Goal: Information Seeking & Learning: Understand process/instructions

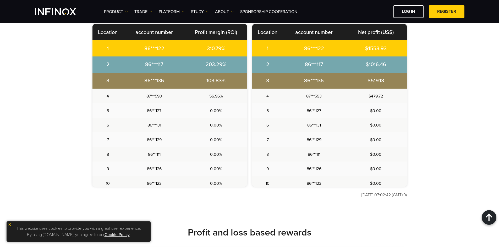
scroll to position [458, 0]
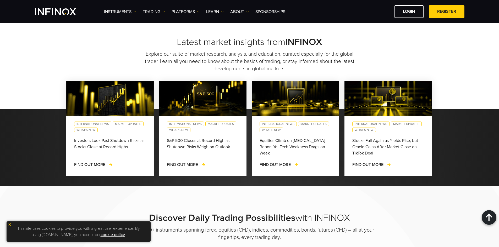
click at [8, 223] on div "This site uses cookies to provide you with a great user experience. By using [D…" at bounding box center [79, 232] width 144 height 20
click at [9, 224] on img at bounding box center [10, 225] width 4 height 4
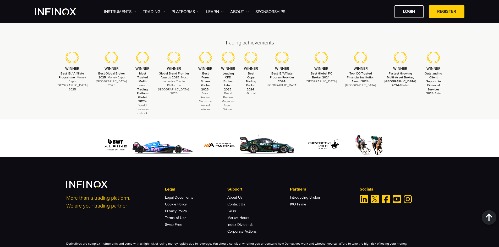
scroll to position [1600, 0]
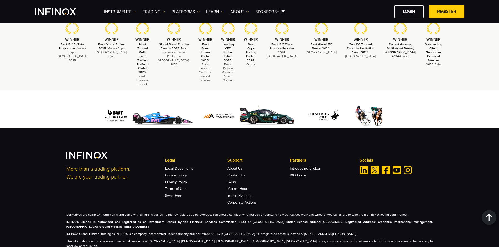
click at [237, 178] on li "FAQs" at bounding box center [258, 181] width 62 height 7
click at [235, 180] on link "FAQs" at bounding box center [231, 182] width 9 height 4
click at [177, 187] on link "Terms of Use" at bounding box center [175, 189] width 21 height 4
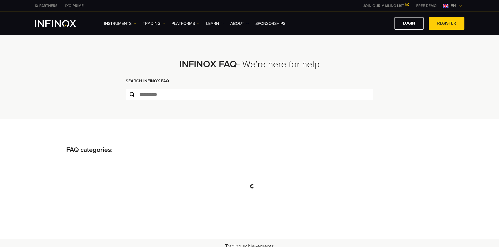
type input "******"
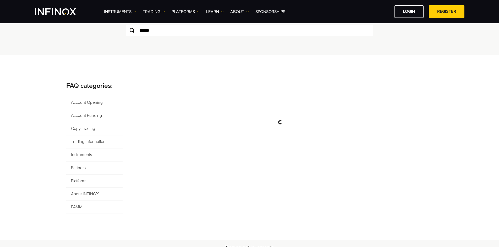
scroll to position [26, 0]
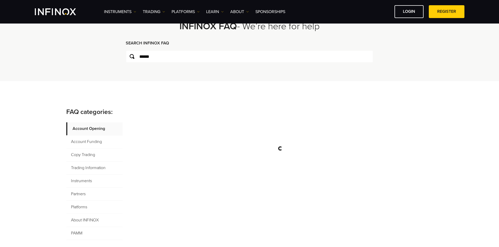
click at [200, 58] on input "******" at bounding box center [249, 56] width 247 height 13
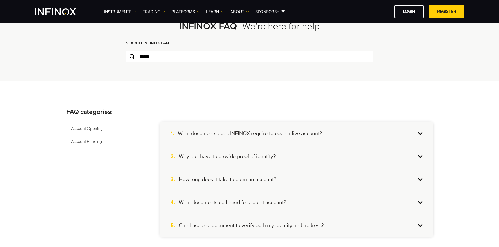
click at [264, 138] on div "1. What documents does INFINOX require to open a live account?" at bounding box center [296, 134] width 273 height 23
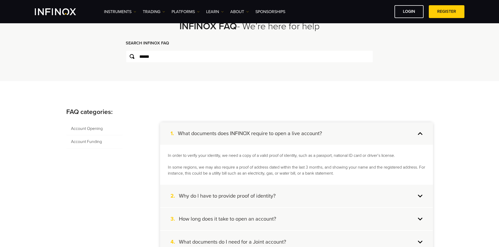
scroll to position [52, 0]
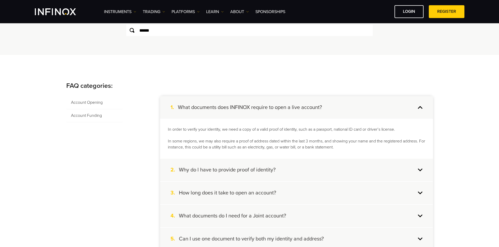
click at [242, 133] on p "In order to verify your identity, we need a copy of a valid proof of identity, …" at bounding box center [296, 139] width 257 height 24
click at [243, 131] on p "In order to verify your identity, we need a copy of a valid proof of identity, …" at bounding box center [296, 139] width 257 height 24
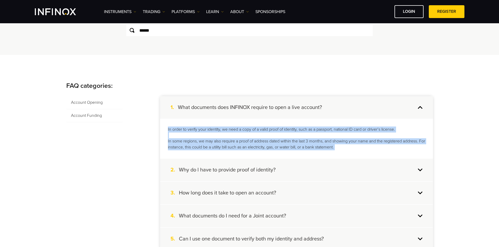
drag, startPoint x: 243, startPoint y: 131, endPoint x: 243, endPoint y: 145, distance: 14.1
click at [243, 145] on p "In order to verify your identity, we need a copy of a valid proof of identity, …" at bounding box center [296, 139] width 257 height 24
click at [330, 144] on p "In order to verify your identity, we need a copy of a valid proof of identity, …" at bounding box center [296, 139] width 257 height 24
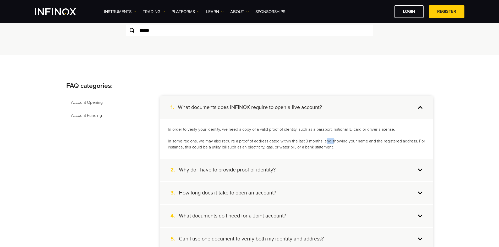
click at [330, 144] on p "In order to verify your identity, we need a copy of a valid proof of identity, …" at bounding box center [296, 139] width 257 height 24
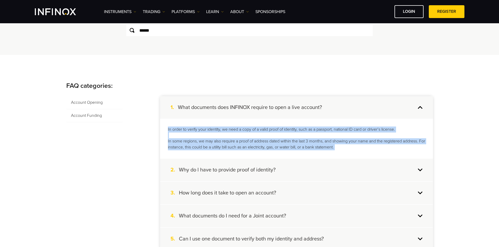
drag, startPoint x: 330, startPoint y: 144, endPoint x: 324, endPoint y: 128, distance: 17.1
click at [324, 128] on p "In order to verify your identity, we need a copy of a valid proof of identity, …" at bounding box center [296, 139] width 257 height 24
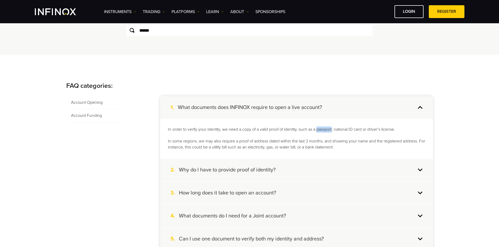
click at [324, 128] on p "In order to verify your identity, we need a copy of a valid proof of identity, …" at bounding box center [296, 139] width 257 height 24
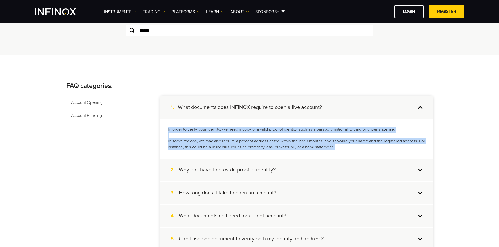
drag, startPoint x: 324, startPoint y: 128, endPoint x: 321, endPoint y: 146, distance: 17.8
click at [321, 146] on p "In order to verify your identity, we need a copy of a valid proof of identity, …" at bounding box center [296, 139] width 257 height 24
click at [312, 150] on p "In order to verify your identity, we need a copy of a valid proof of identity, …" at bounding box center [296, 139] width 257 height 24
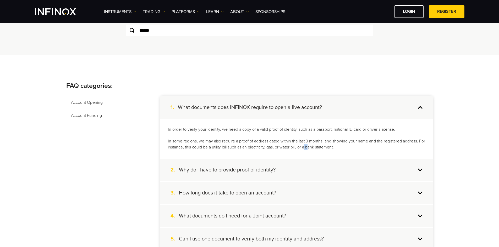
click at [312, 150] on p "In order to verify your identity, we need a copy of a valid proof of identity, …" at bounding box center [296, 139] width 257 height 24
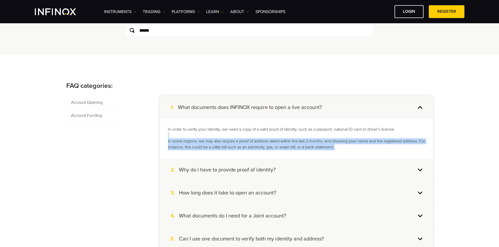
drag, startPoint x: 312, startPoint y: 150, endPoint x: 316, endPoint y: 133, distance: 17.0
click at [314, 137] on p "In order to verify your identity, we need a copy of a valid proof of identity, …" at bounding box center [296, 139] width 257 height 24
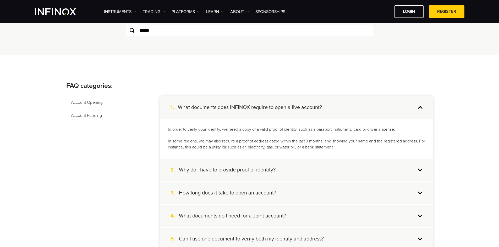
click at [317, 131] on p "In order to verify your identity, we need a copy of a valid proof of identity, …" at bounding box center [296, 139] width 257 height 24
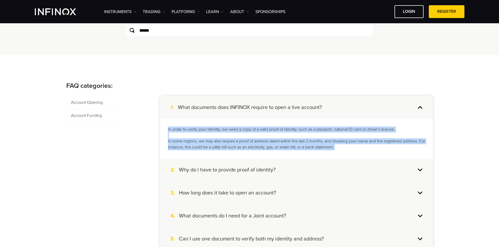
drag, startPoint x: 317, startPoint y: 131, endPoint x: 317, endPoint y: 145, distance: 14.7
click at [317, 145] on p "In order to verify your identity, we need a copy of a valid proof of identity, …" at bounding box center [296, 139] width 257 height 24
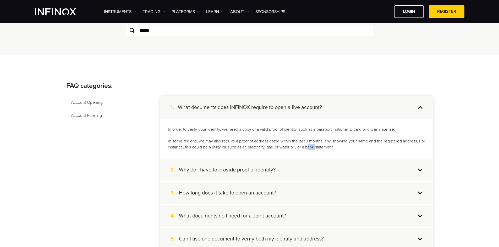
click at [317, 146] on p "In order to verify your identity, we need a copy of a valid proof of identity, …" at bounding box center [296, 139] width 257 height 24
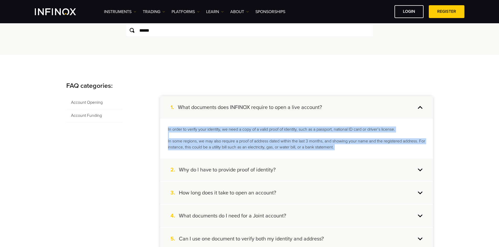
drag, startPoint x: 317, startPoint y: 146, endPoint x: 315, endPoint y: 132, distance: 13.7
click at [316, 130] on p "In order to verify your identity, we need a copy of a valid proof of identity, …" at bounding box center [296, 139] width 257 height 24
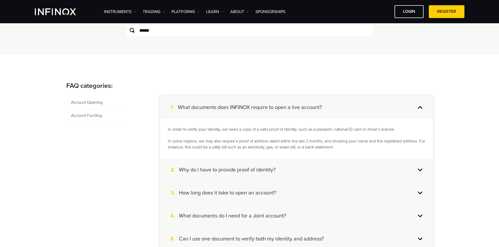
click at [294, 174] on div "2. Why do l have to provide proof of identity?" at bounding box center [296, 170] width 273 height 23
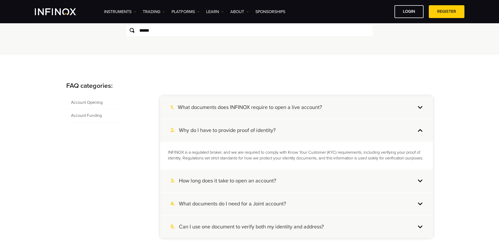
click at [286, 110] on h4 "What documents does INFINOX require to open a live account?" at bounding box center [250, 107] width 144 height 7
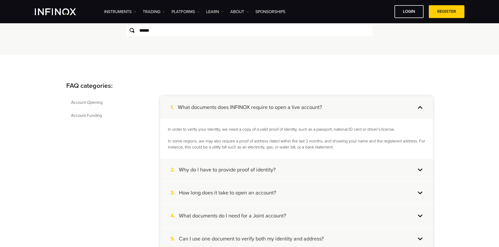
click at [287, 113] on div "1. What documents does INFINOX require to open a live account?" at bounding box center [296, 107] width 273 height 23
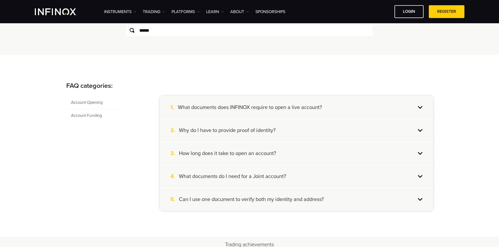
click at [275, 128] on h4 "Why do l have to provide proof of identity?" at bounding box center [227, 130] width 97 height 7
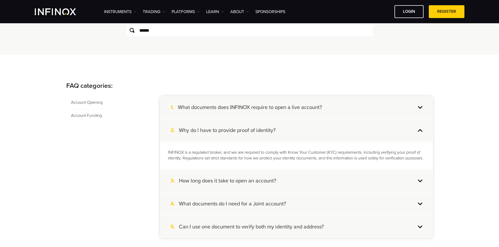
click at [236, 153] on p "INFINOX is a regulated broker, and we are required to comply with Know Your Cus…" at bounding box center [296, 156] width 257 height 12
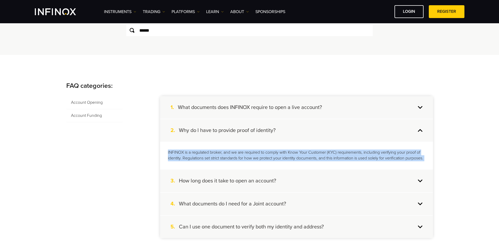
drag, startPoint x: 236, startPoint y: 153, endPoint x: 235, endPoint y: 160, distance: 6.5
click at [235, 160] on p "INFINOX is a regulated broker, and we are required to comply with Know Your Cus…" at bounding box center [296, 156] width 257 height 12
copy ul "INFINOX is a regulated broker, and we are required to comply with Know Your Cus…"
click at [232, 155] on p "INFINOX is a regulated broker, and we are required to comply with Know Your Cus…" at bounding box center [296, 156] width 257 height 12
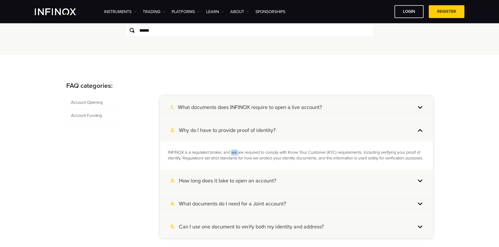
click at [232, 155] on p "INFINOX is a regulated broker, and we are required to comply with Know Your Cus…" at bounding box center [296, 156] width 257 height 12
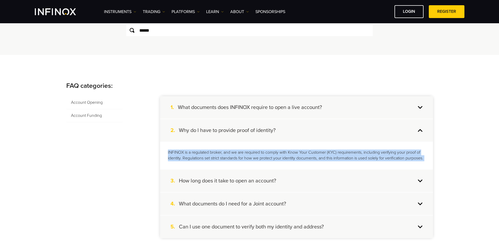
drag, startPoint x: 232, startPoint y: 155, endPoint x: 232, endPoint y: 161, distance: 5.8
click at [232, 161] on p "INFINOX is a regulated broker, and we are required to comply with Know Your Cus…" at bounding box center [296, 156] width 257 height 12
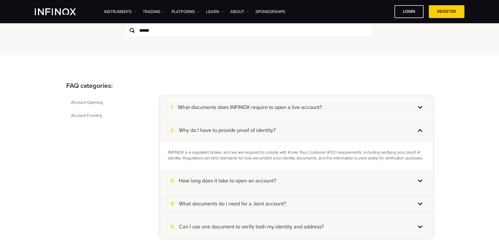
click at [228, 180] on div "3. How long does it take to open an account?" at bounding box center [296, 181] width 273 height 23
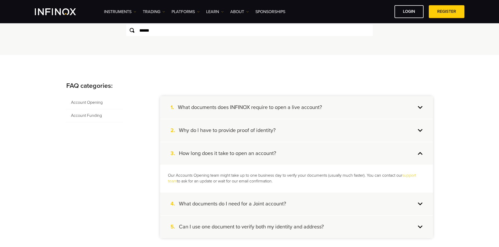
click at [245, 132] on h4 "Why do l have to provide proof of identity?" at bounding box center [227, 130] width 97 height 7
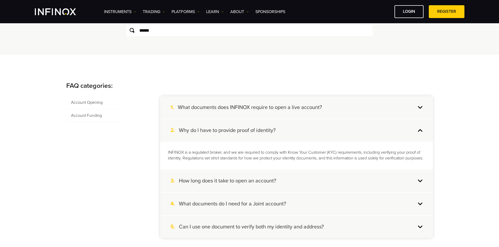
click at [220, 154] on p "INFINOX is a regulated broker, and we are required to comply with Know Your Cus…" at bounding box center [296, 156] width 257 height 12
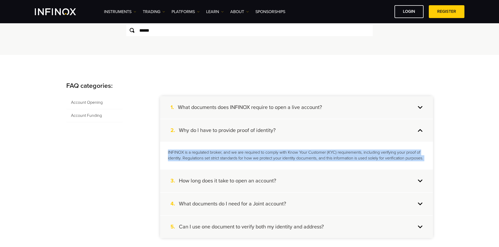
drag, startPoint x: 220, startPoint y: 154, endPoint x: 219, endPoint y: 159, distance: 5.3
click at [219, 159] on p "INFINOX is a regulated broker, and we are required to comply with Know Your Cus…" at bounding box center [296, 156] width 257 height 12
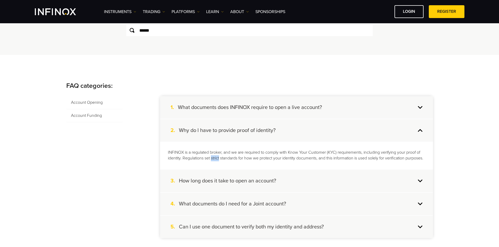
click at [219, 159] on p "INFINOX is a regulated broker, and we are required to comply with Know Your Cus…" at bounding box center [296, 156] width 257 height 12
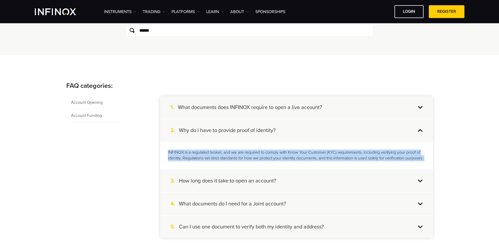
click at [219, 159] on p "INFINOX is a regulated broker, and we are required to comply with Know Your Cus…" at bounding box center [296, 156] width 257 height 12
click at [223, 151] on p "INFINOX is a regulated broker, and we are required to comply with Know Your Cus…" at bounding box center [296, 156] width 257 height 12
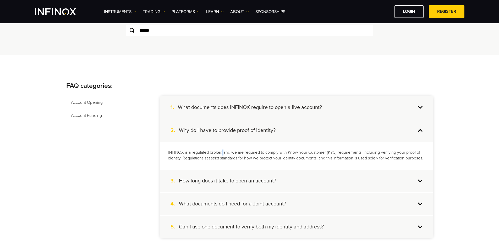
click at [223, 151] on p "INFINOX is a regulated broker, and we are required to comply with Know Your Cus…" at bounding box center [296, 156] width 257 height 12
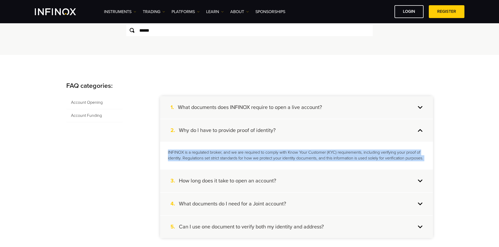
drag, startPoint x: 223, startPoint y: 151, endPoint x: 220, endPoint y: 165, distance: 14.3
click at [220, 162] on p "INFINOX is a regulated broker, and we are required to comply with Know Your Cus…" at bounding box center [296, 156] width 257 height 12
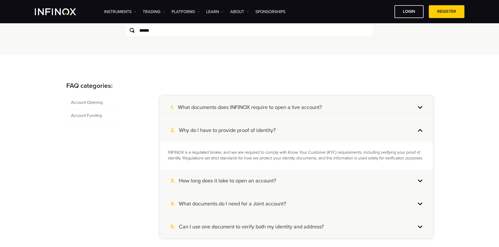
click at [225, 185] on h4 "How long does it take to open an account?" at bounding box center [227, 181] width 97 height 7
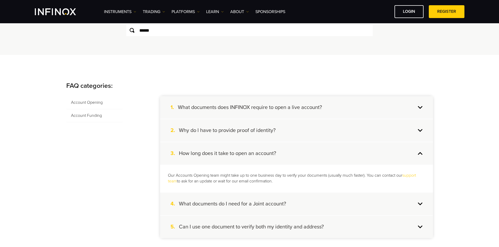
scroll to position [105, 0]
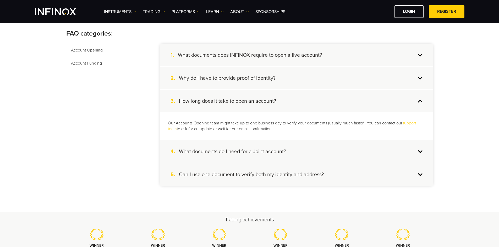
click at [279, 144] on div "4. What documents do I need for a Joint account?" at bounding box center [296, 152] width 273 height 23
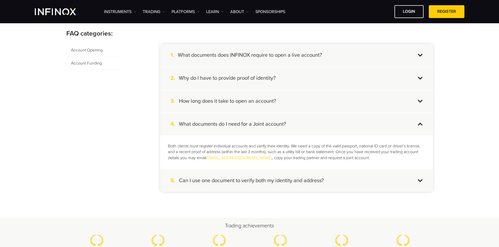
click at [285, 185] on div "5. Can I use one document to verify both my identity and address?" at bounding box center [296, 181] width 273 height 23
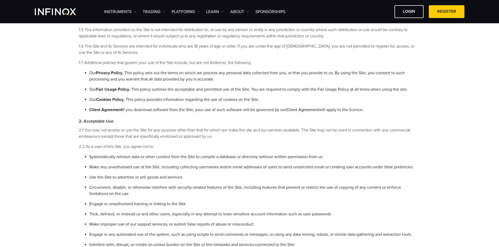
scroll to position [52, 0]
